Goal: Find specific page/section: Find specific page/section

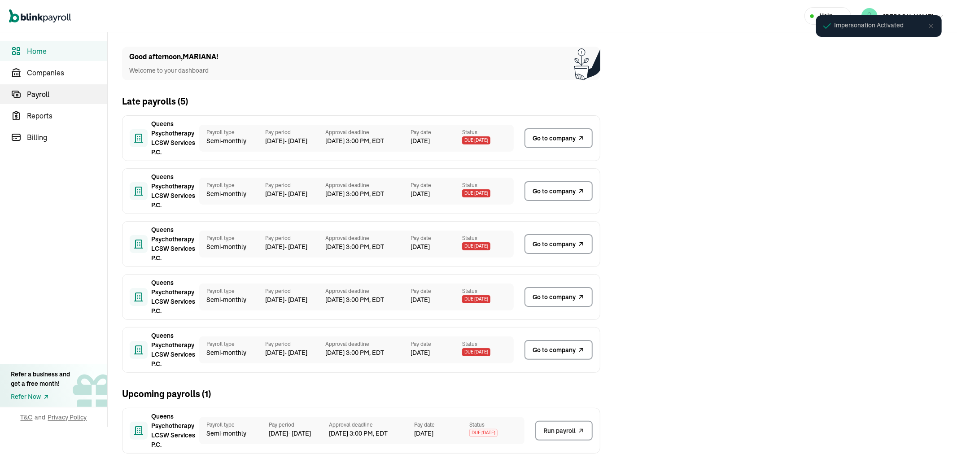
click at [46, 94] on span "Payroll" at bounding box center [67, 94] width 80 height 11
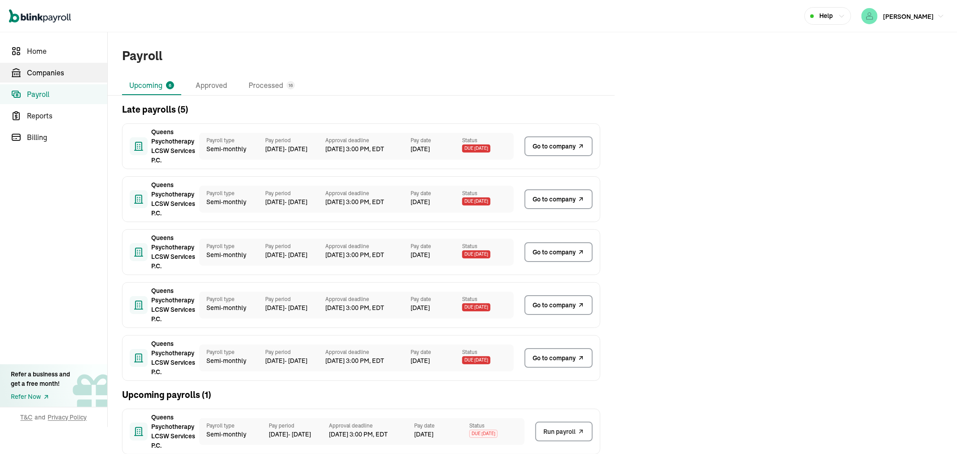
click at [37, 69] on span "Companies" at bounding box center [67, 72] width 80 height 11
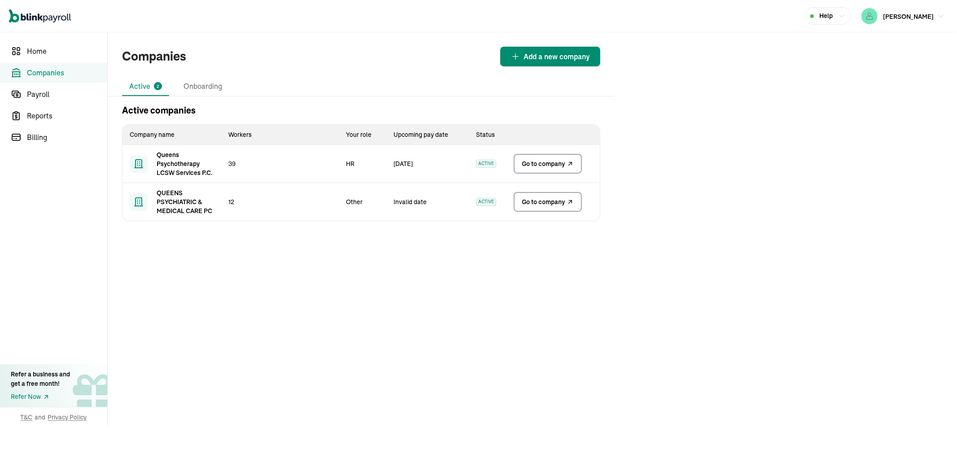
click at [552, 170] on link "Go to company" at bounding box center [548, 164] width 68 height 20
